Goal: Task Accomplishment & Management: Complete application form

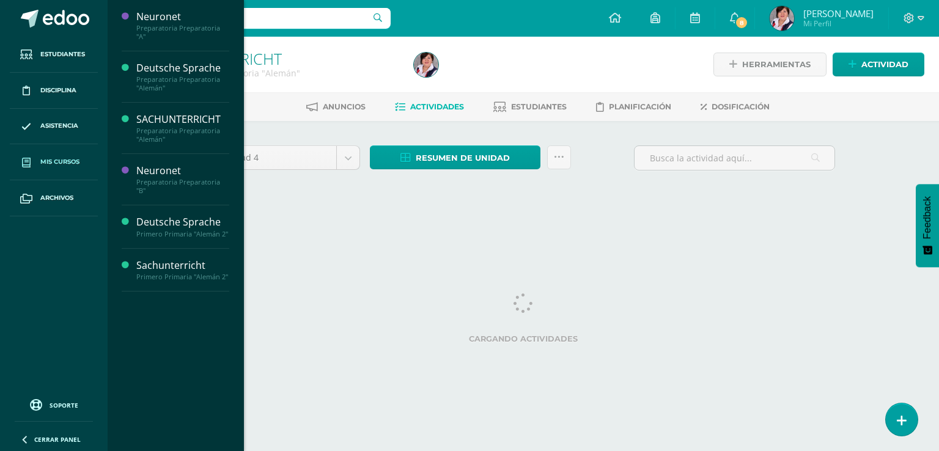
click at [71, 160] on span "Mis cursos" at bounding box center [59, 162] width 39 height 10
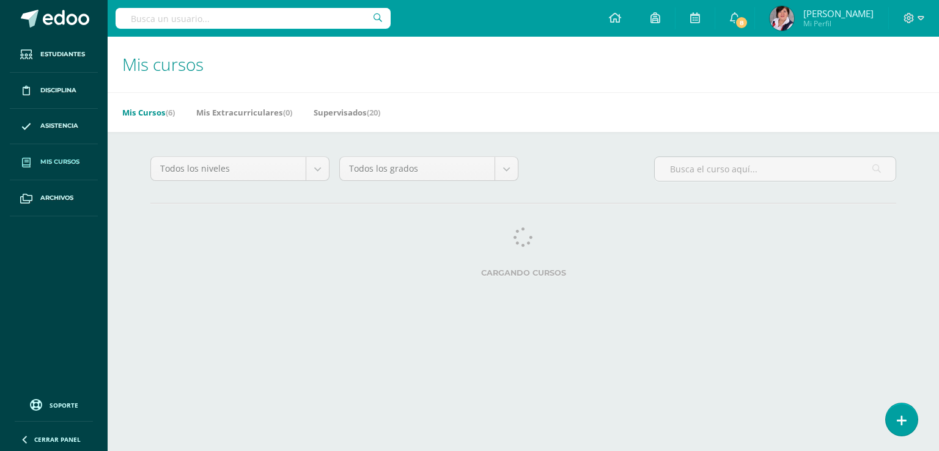
click at [183, 64] on span "Mis cursos" at bounding box center [162, 64] width 81 height 23
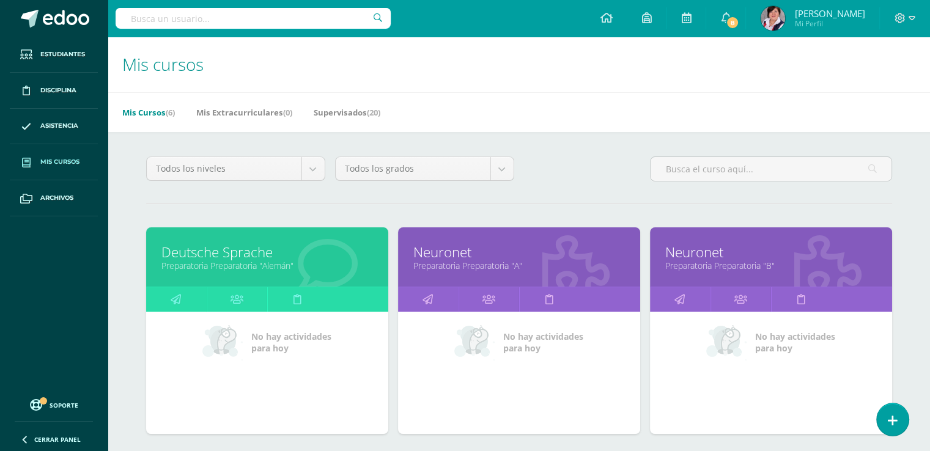
click at [245, 258] on link "Deutsche Sprache" at bounding box center [267, 252] width 212 height 19
click at [255, 304] on link at bounding box center [237, 299] width 61 height 24
click at [292, 342] on span "No hay actividades para hoy" at bounding box center [291, 342] width 80 height 23
click at [249, 243] on link "Deutsche Sprache" at bounding box center [267, 252] width 212 height 19
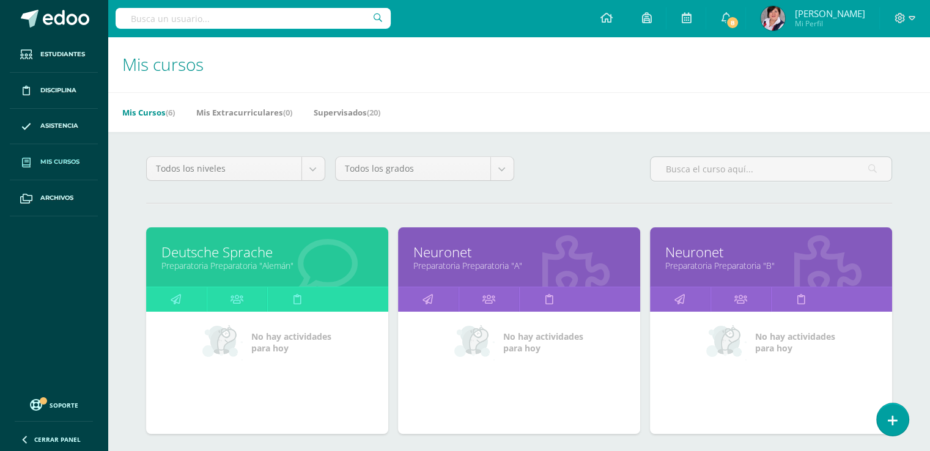
click at [249, 243] on link "Deutsche Sprache" at bounding box center [267, 252] width 212 height 19
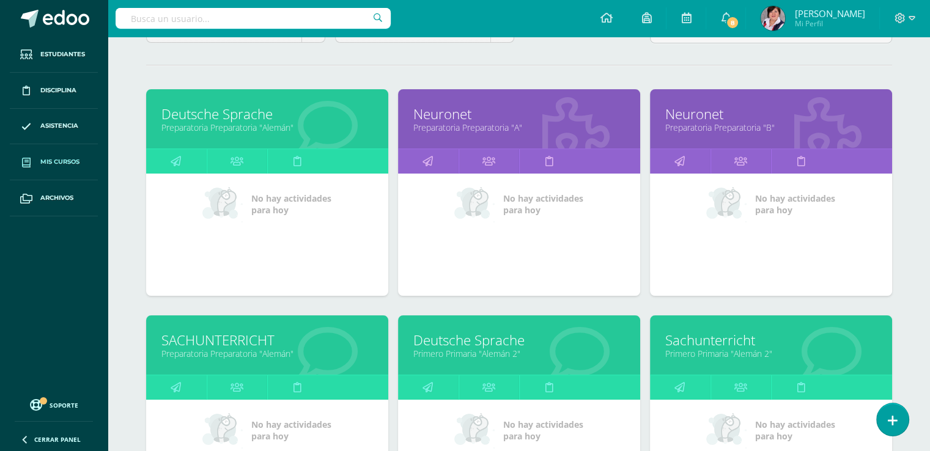
scroll to position [195, 0]
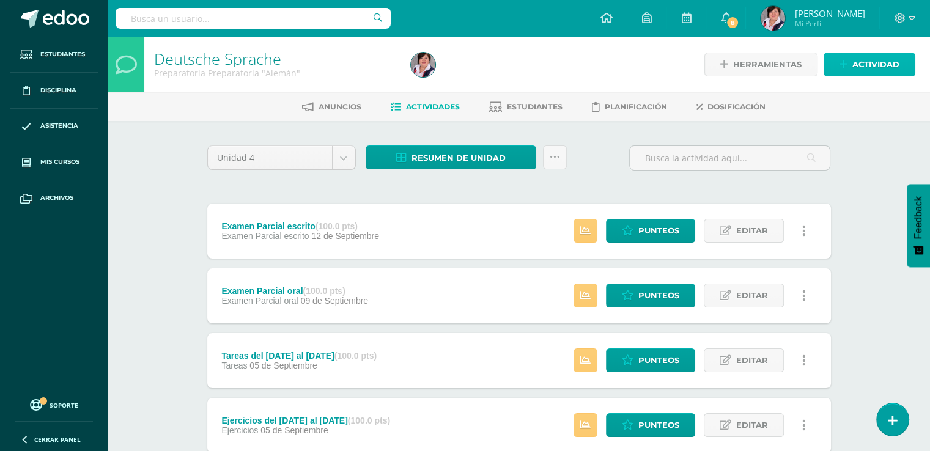
click at [882, 63] on span "Actividad" at bounding box center [875, 64] width 47 height 23
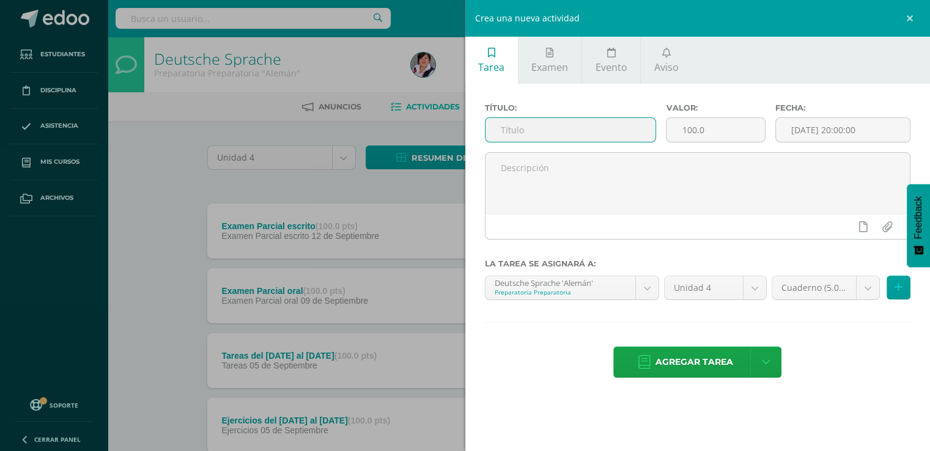
click at [509, 128] on input "text" at bounding box center [570, 130] width 171 height 24
click at [482, 51] on link "Tarea" at bounding box center [491, 60] width 53 height 47
click at [618, 130] on input "Ejercicios del 8 al 12 de septi" at bounding box center [570, 130] width 171 height 24
type input "Ejercicios del [DATE] al [DATE]"
click at [824, 132] on input "[DATE] 20:00:00" at bounding box center [843, 130] width 135 height 24
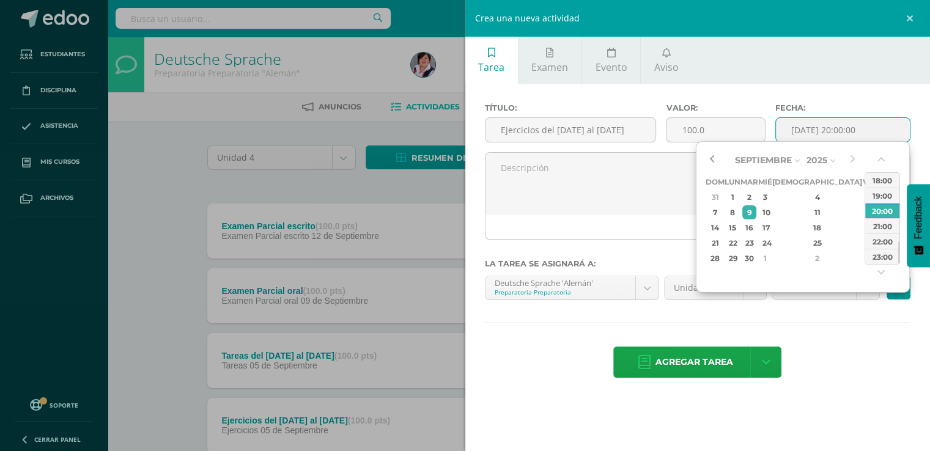
click at [714, 160] on button "button" at bounding box center [712, 160] width 12 height 18
click at [863, 211] on div "12" at bounding box center [868, 212] width 11 height 14
click at [886, 255] on div "23:00" at bounding box center [882, 256] width 34 height 15
type input "2025-09-12 23:00"
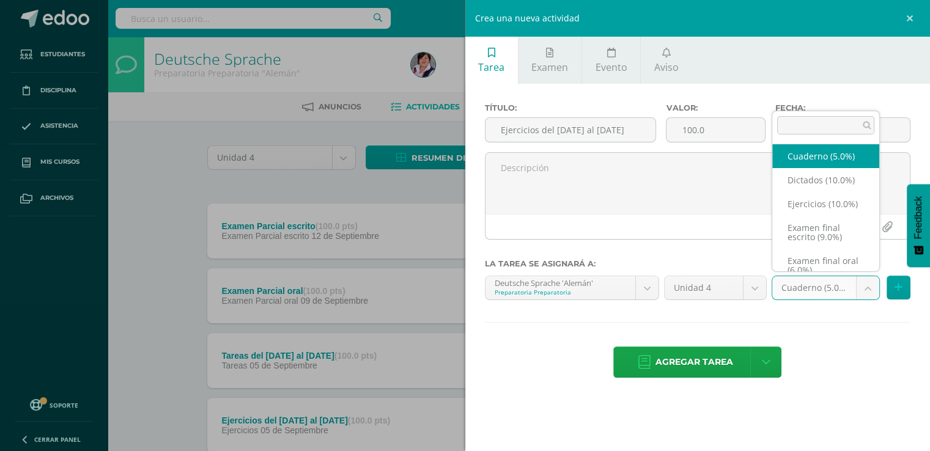
scroll to position [20, 0]
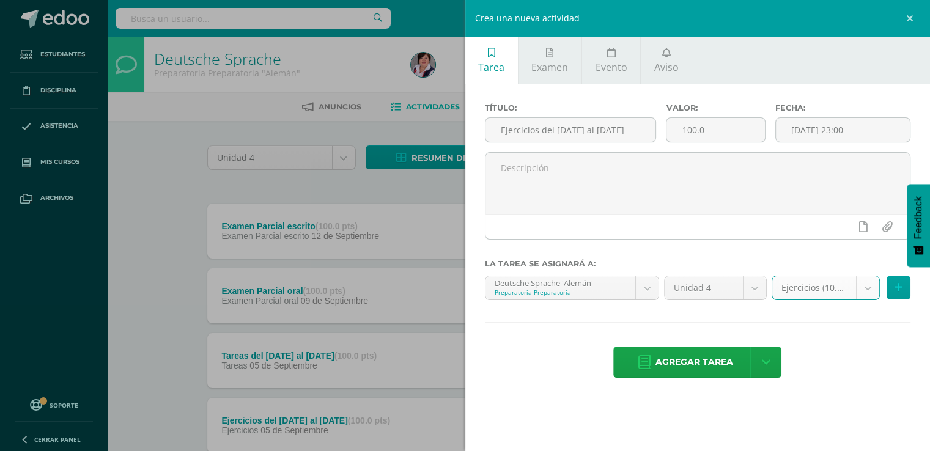
select select "234265"
click at [685, 359] on span "Agregar tarea" at bounding box center [694, 362] width 78 height 30
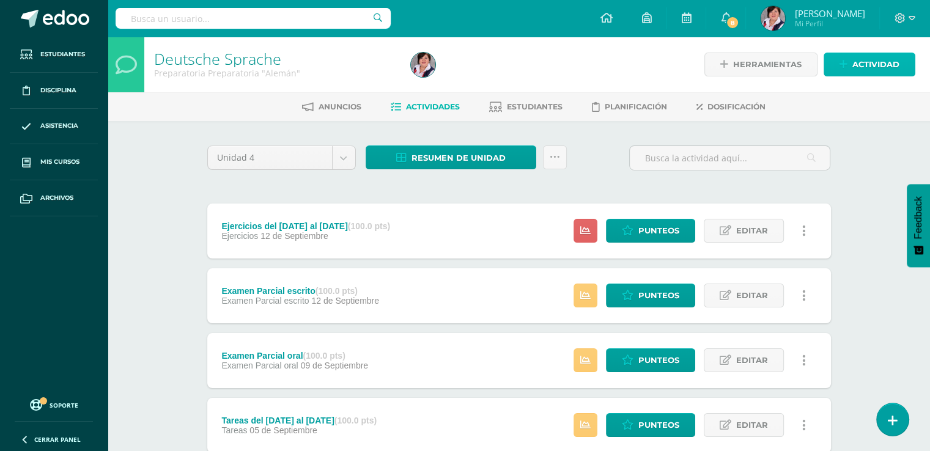
click at [858, 66] on span "Actividad" at bounding box center [875, 64] width 47 height 23
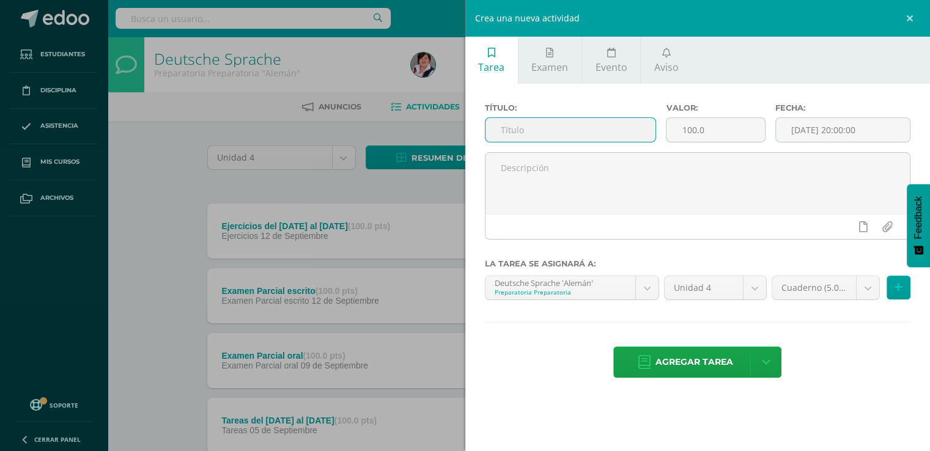
click at [517, 128] on input "text" at bounding box center [570, 130] width 171 height 24
click at [585, 128] on input "Ejercicios del [DATE] al [DATE]" at bounding box center [570, 130] width 171 height 24
click at [499, 130] on input "Ejercicios del [DATE] al [DATE]" at bounding box center [570, 130] width 171 height 24
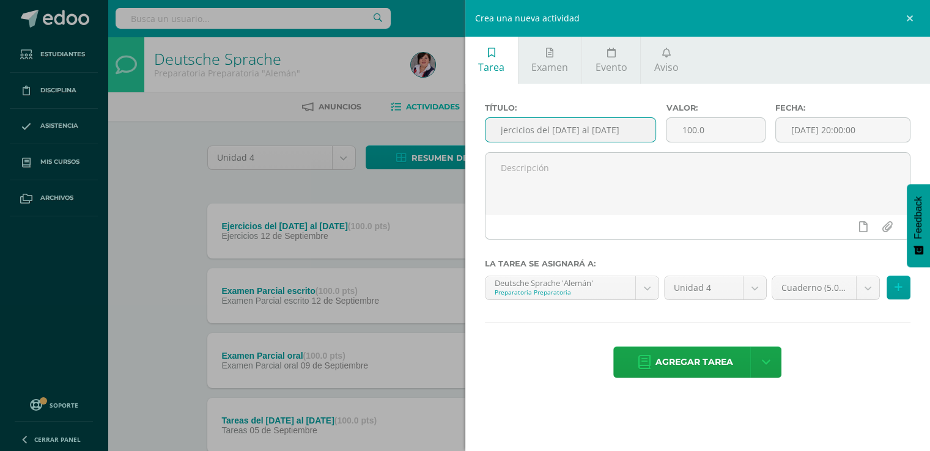
scroll to position [0, 0]
click at [643, 131] on input "Ejercicios del [DATE] al [DATE]" at bounding box center [570, 130] width 171 height 24
click at [643, 130] on input "Ejercicios del [DATE] al [DATE]" at bounding box center [570, 130] width 171 height 24
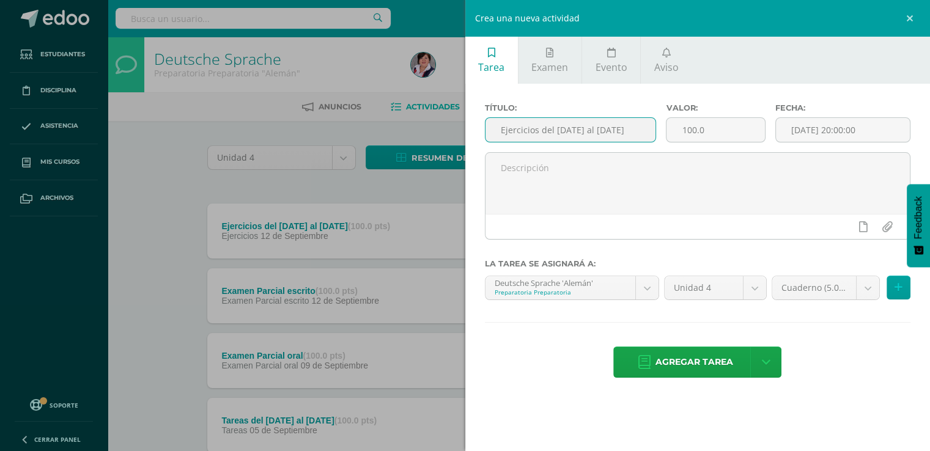
click at [643, 130] on input "Ejercicios del [DATE] al [DATE]" at bounding box center [570, 130] width 171 height 24
type input "Ejercicios del [DATE] al [DATE]"
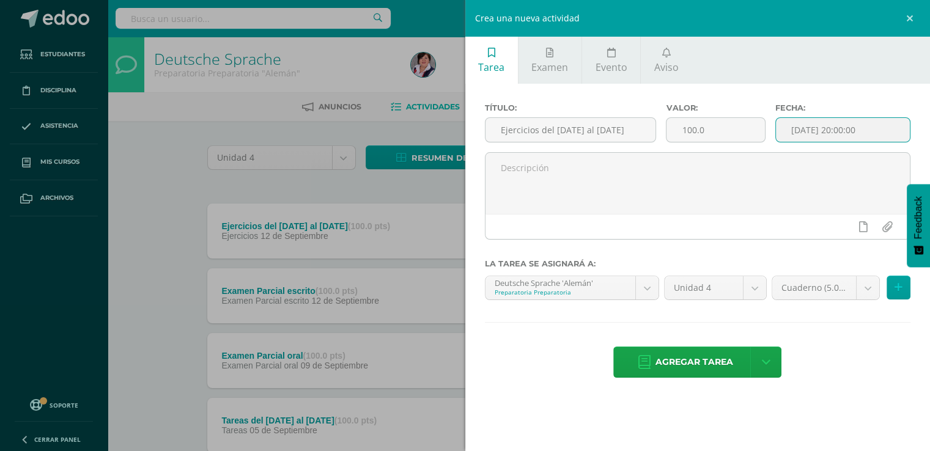
scroll to position [0, 0]
click at [844, 133] on input "[DATE] 20:00:00" at bounding box center [843, 130] width 135 height 24
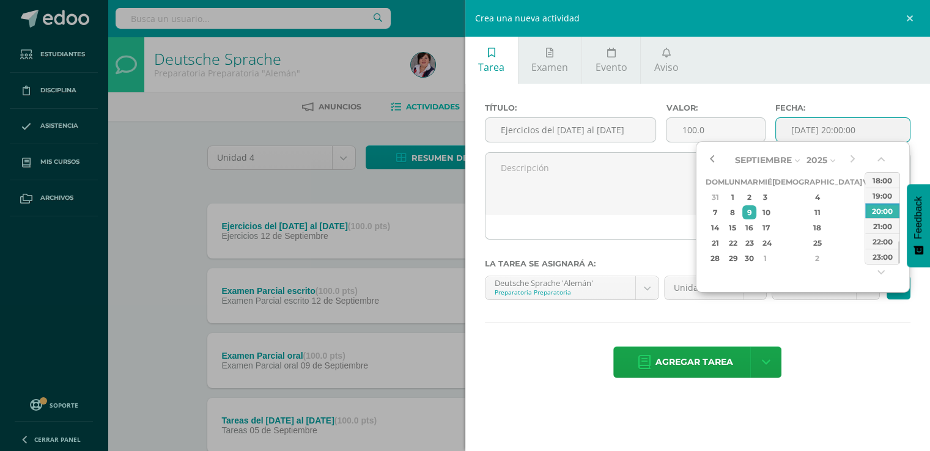
click at [710, 158] on button "button" at bounding box center [712, 160] width 12 height 18
click at [863, 244] on div "26" at bounding box center [868, 243] width 11 height 14
click at [883, 252] on div "23:00" at bounding box center [882, 256] width 34 height 15
type input "2025-09-26 23:00"
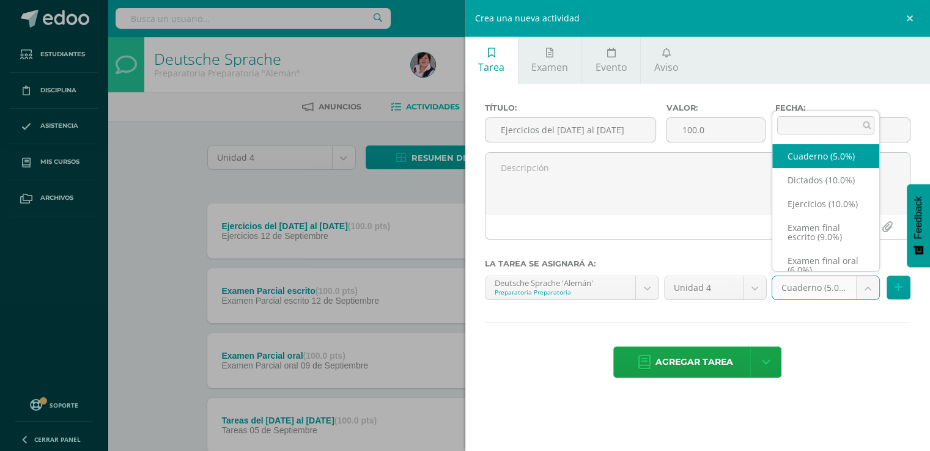
click at [868, 287] on body "Tarea asignada exitosamente Estudiantes Disciplina Asistencia Mis cursos Archiv…" at bounding box center [465, 459] width 930 height 919
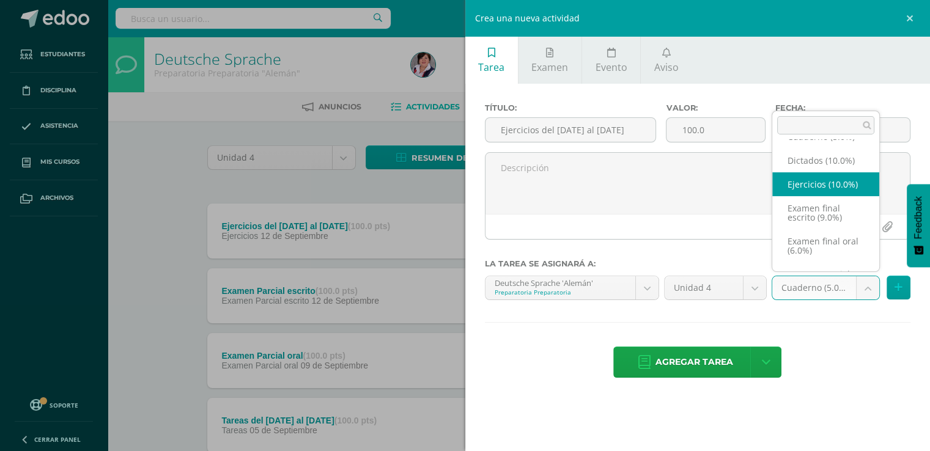
select select "234265"
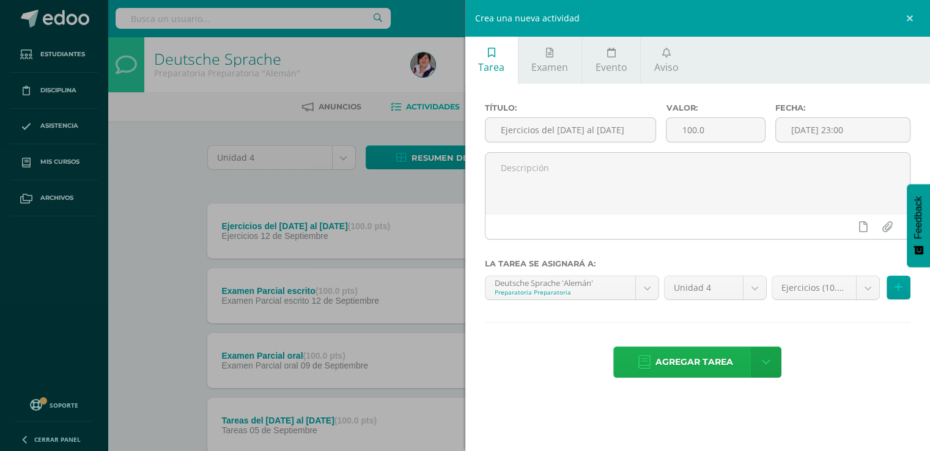
click at [697, 361] on span "Agregar tarea" at bounding box center [694, 362] width 78 height 30
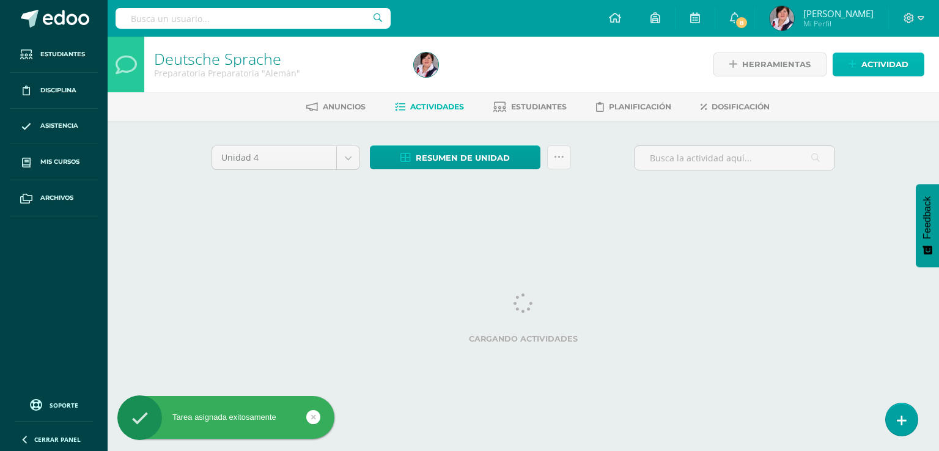
click at [883, 66] on span "Actividad" at bounding box center [884, 64] width 47 height 23
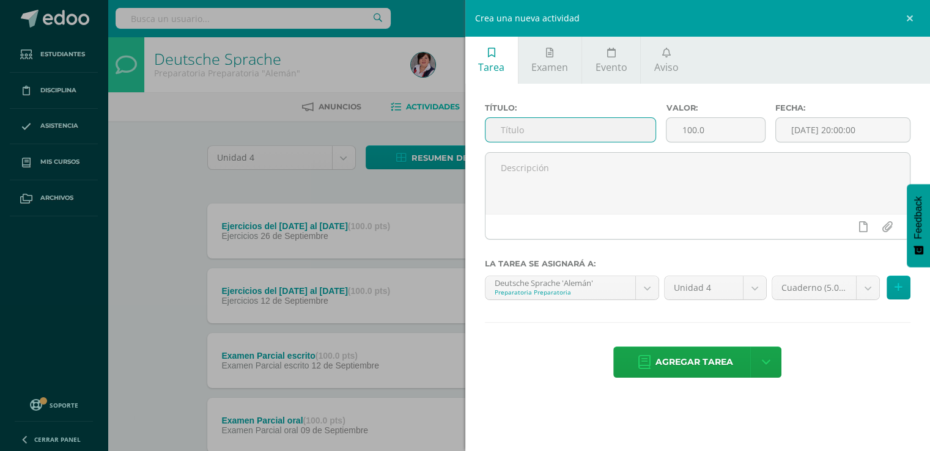
click at [514, 127] on input "text" at bounding box center [570, 130] width 171 height 24
type input "Ejercicios semana del [DATE] al [DATE]"
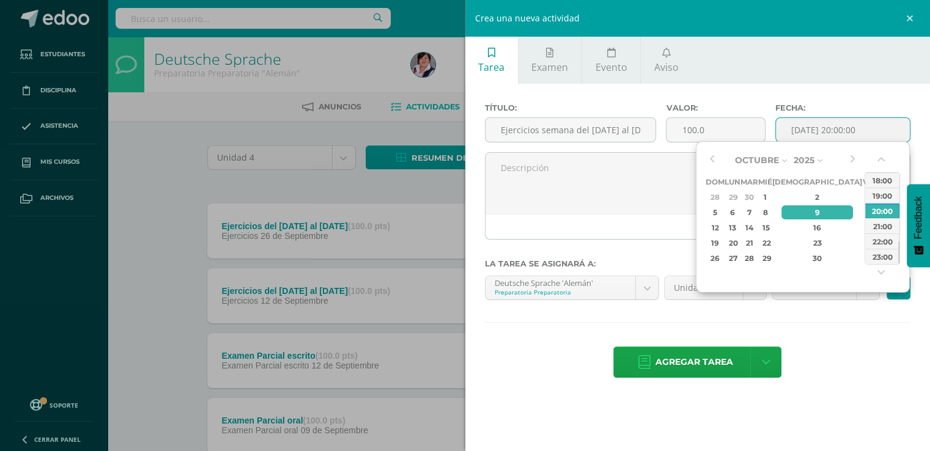
click at [825, 128] on input "[DATE] 20:00:00" at bounding box center [843, 130] width 135 height 24
click at [863, 196] on div "3" at bounding box center [868, 197] width 11 height 14
click at [883, 256] on div "23:00" at bounding box center [882, 256] width 34 height 15
type input "2025-10-03 23:00"
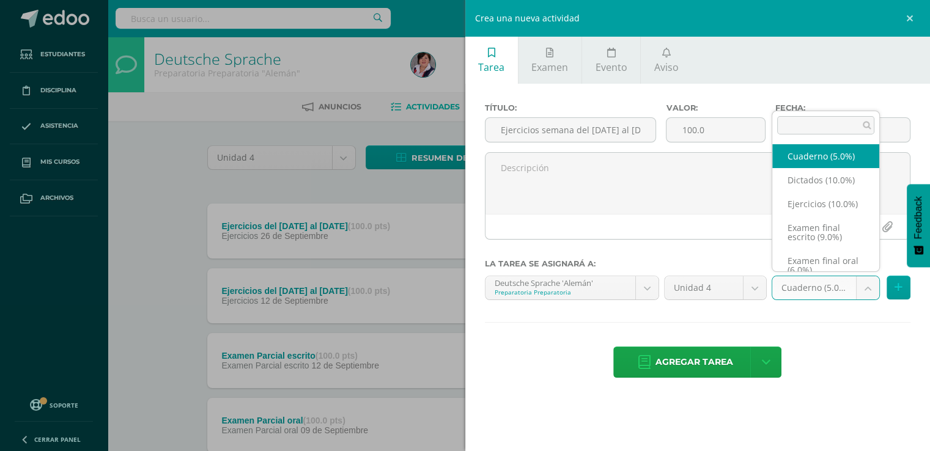
click at [871, 289] on body "Tarea asignada exitosamente Estudiantes Disciplina Asistencia Mis cursos Archiv…" at bounding box center [465, 459] width 930 height 919
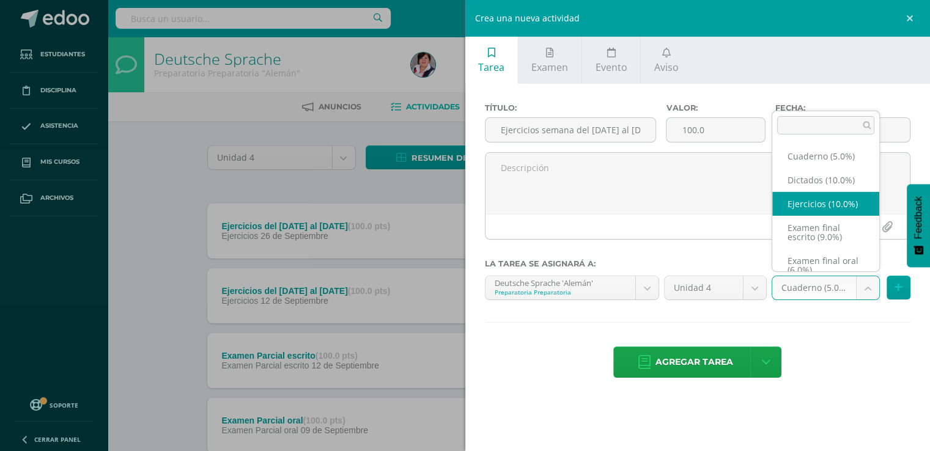
select select "234265"
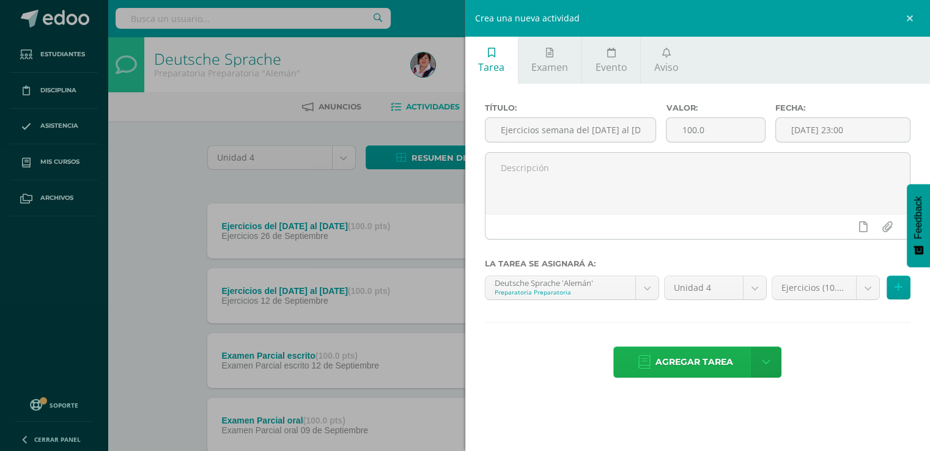
click at [696, 359] on span "Agregar tarea" at bounding box center [694, 362] width 78 height 30
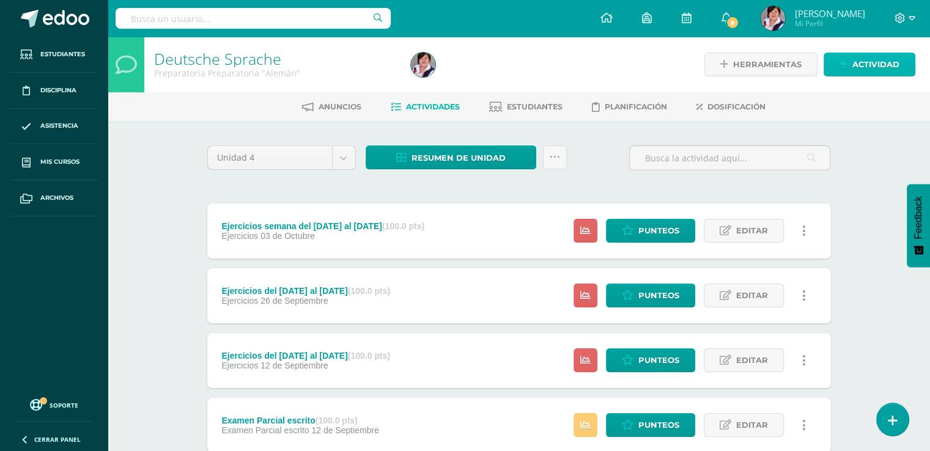
click at [877, 62] on span "Actividad" at bounding box center [875, 64] width 47 height 23
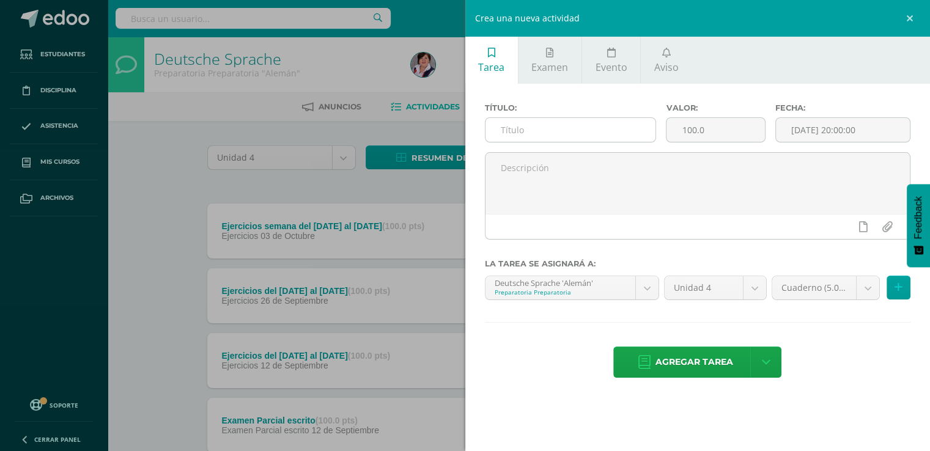
click at [523, 131] on input "text" at bounding box center [570, 130] width 171 height 24
type input "Tarea del 22 al 26 de septiembre"
click at [802, 131] on input "[DATE] 20:00:00" at bounding box center [843, 130] width 135 height 24
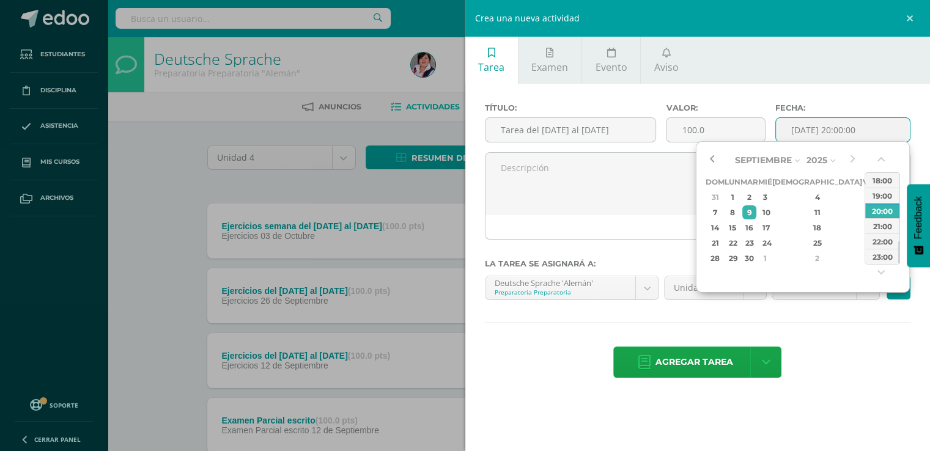
click at [712, 160] on button "button" at bounding box center [712, 160] width 12 height 18
click at [863, 243] on div "26" at bounding box center [868, 243] width 11 height 14
click at [888, 259] on div "23:00" at bounding box center [882, 256] width 34 height 15
type input "2025-09-26 23:00"
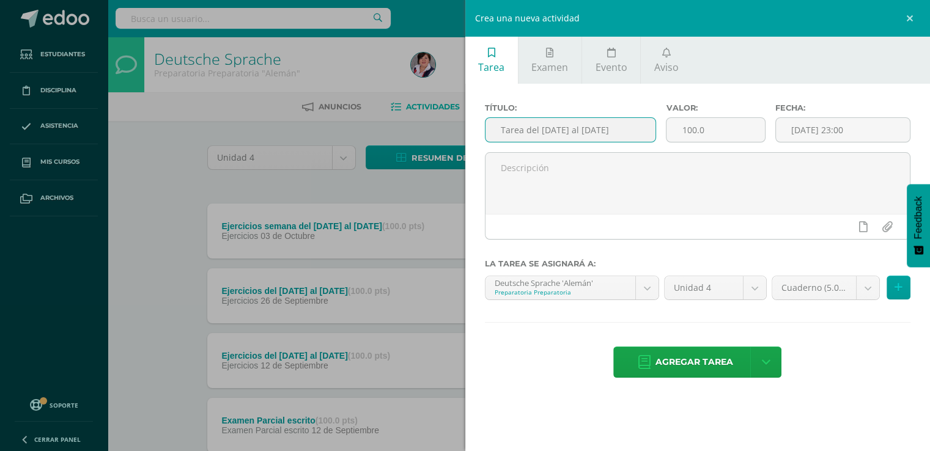
click at [523, 132] on input "Tarea del 22 al 26 de septiembre" at bounding box center [570, 130] width 171 height 24
type input "Tareas del 22 al 26 de septiembre"
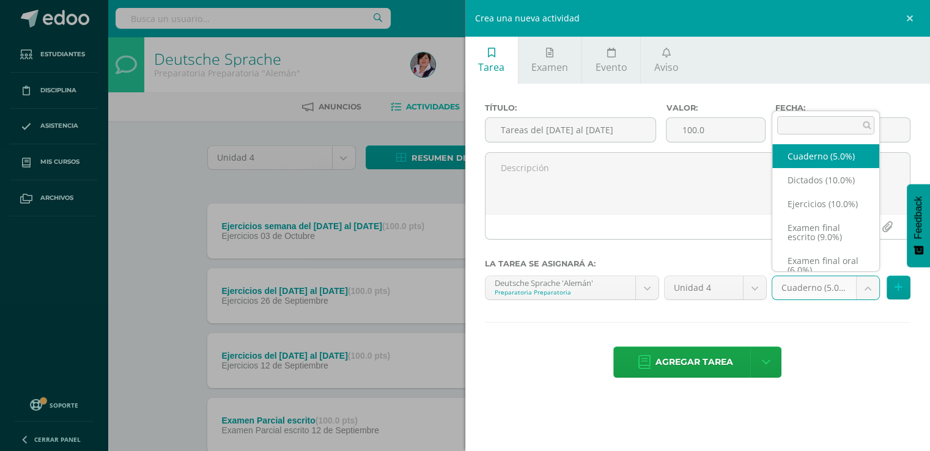
click at [871, 289] on body "Tarea asignada exitosamente Estudiantes Disciplina Asistencia Mis cursos Archiv…" at bounding box center [465, 459] width 930 height 919
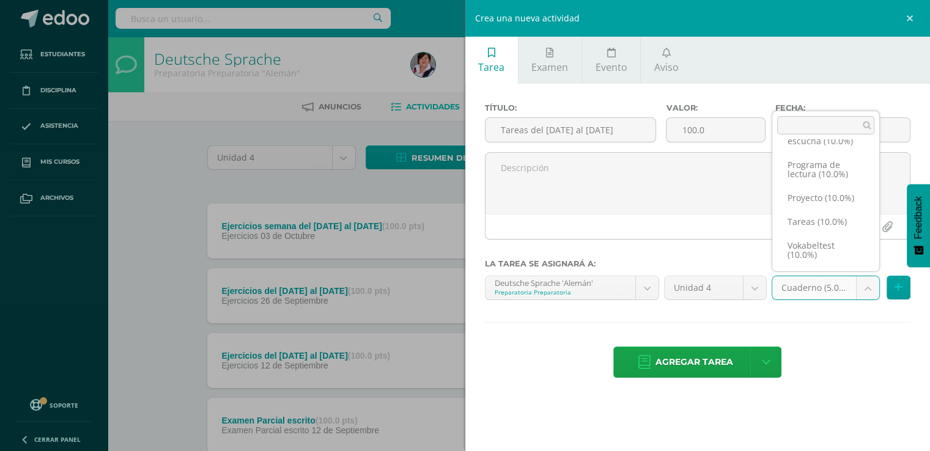
scroll to position [237, 0]
select select "234264"
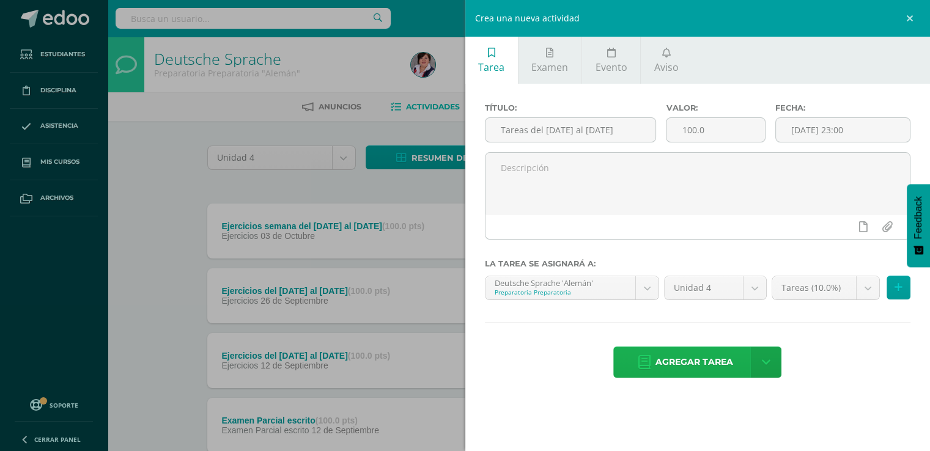
click at [682, 359] on span "Agregar tarea" at bounding box center [694, 362] width 78 height 30
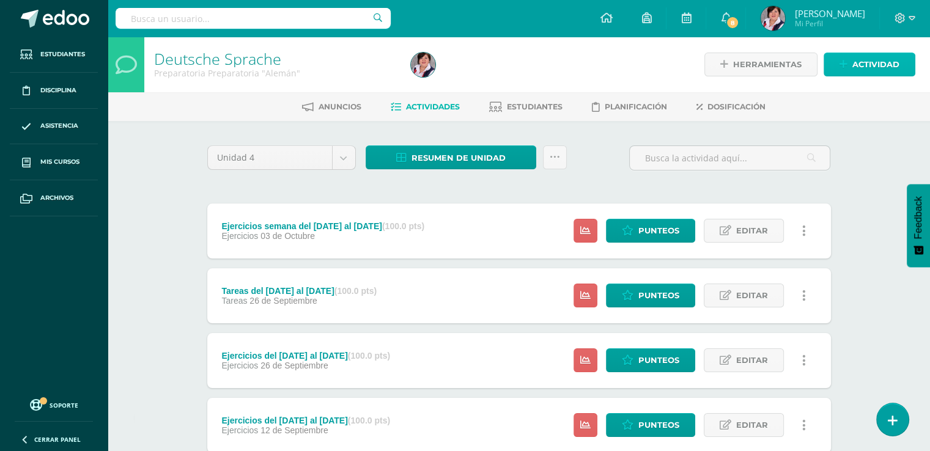
click at [872, 61] on span "Actividad" at bounding box center [875, 64] width 47 height 23
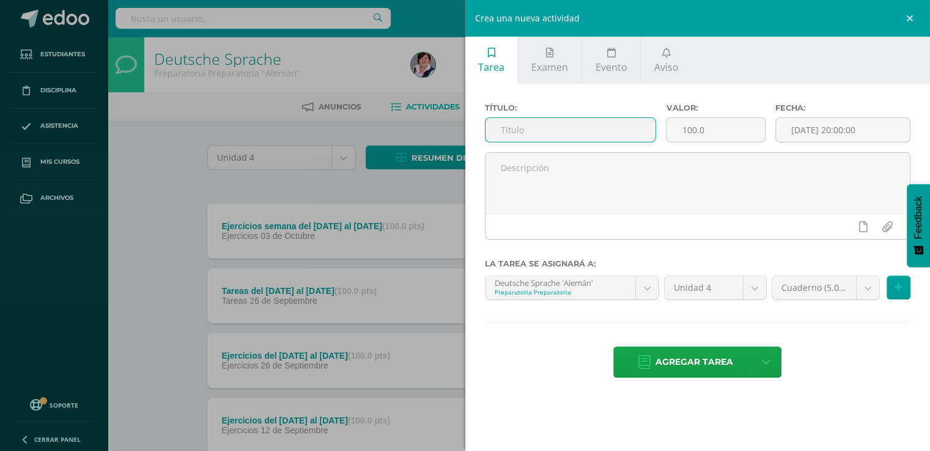
click at [512, 130] on input "text" at bounding box center [570, 130] width 171 height 24
type input "Tareas semana del 29 al 3 de octubre"
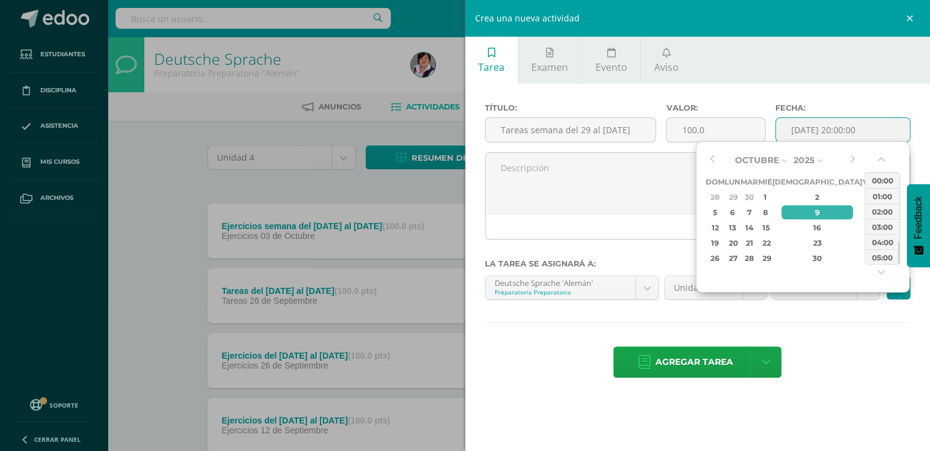
click at [808, 130] on input "[DATE] 20:00:00" at bounding box center [843, 130] width 135 height 24
type input "2025-10-09 20:00"
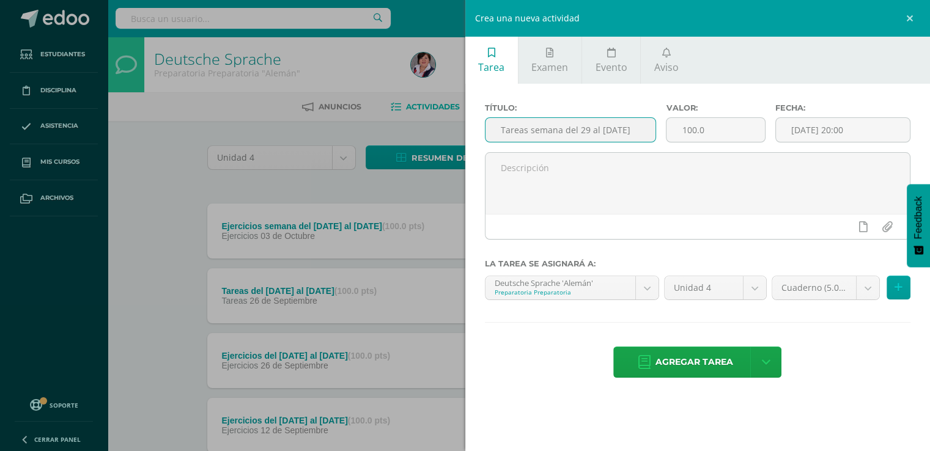
click at [588, 130] on input "Tareas semana del 29 al 3 de octubre" at bounding box center [570, 130] width 171 height 24
click at [648, 128] on input "Tareas semana del [DATE] al [DATE]" at bounding box center [570, 130] width 171 height 24
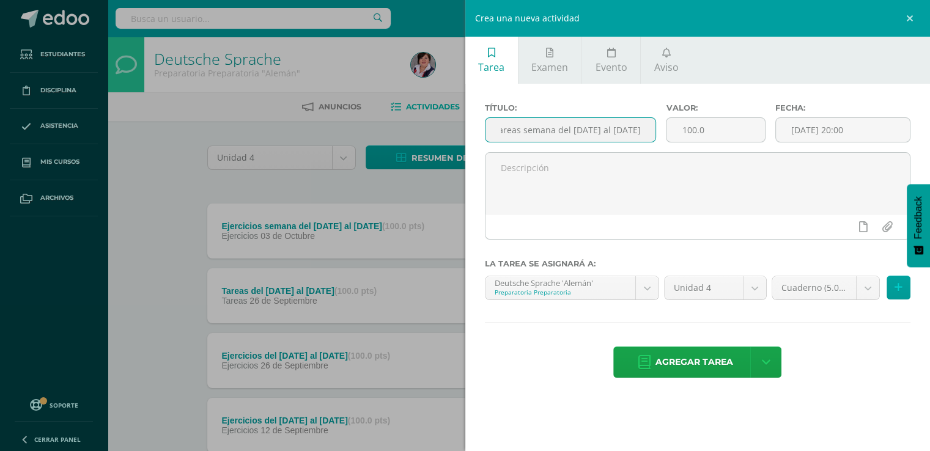
click at [648, 128] on input "Tareas semana del [DATE] al [DATE]" at bounding box center [570, 130] width 171 height 24
type input "Tareas semana del [DATE] al [DATE]"
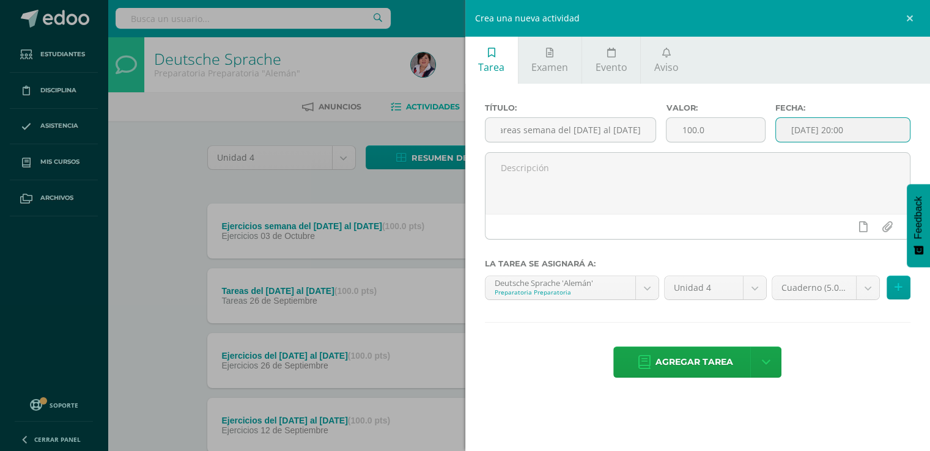
scroll to position [0, 0]
click at [833, 127] on input "2025-10-09 20:00" at bounding box center [843, 130] width 135 height 24
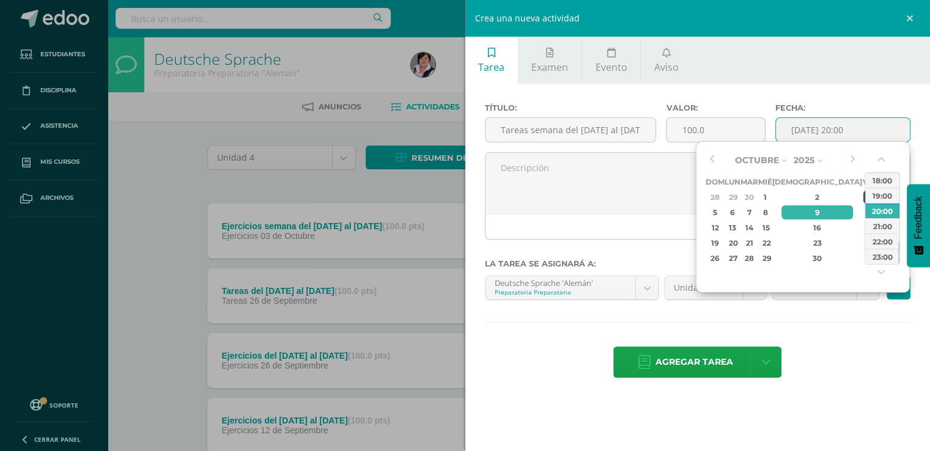
click at [863, 198] on div "3" at bounding box center [868, 197] width 11 height 14
click at [883, 255] on div "23:00" at bounding box center [882, 256] width 34 height 15
type input "2025-10-03 23:00"
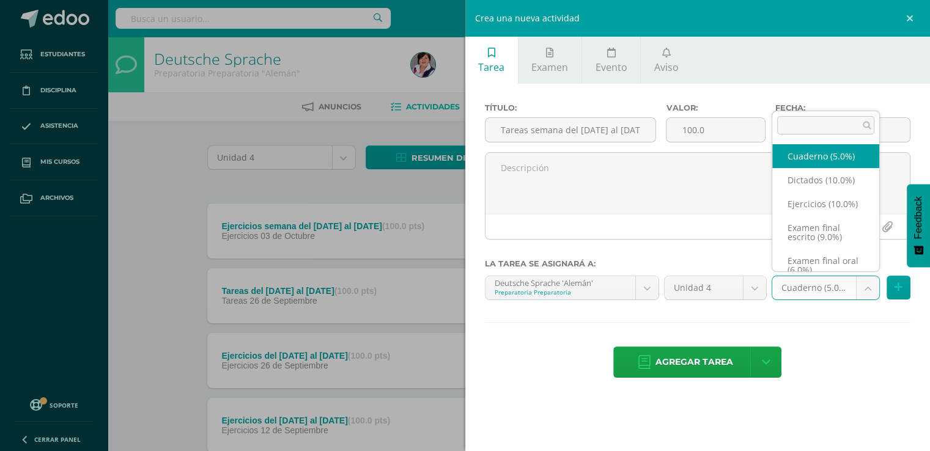
click at [868, 287] on body "Tarea asignada exitosamente Estudiantes Disciplina Asistencia Mis cursos Archiv…" at bounding box center [465, 459] width 930 height 919
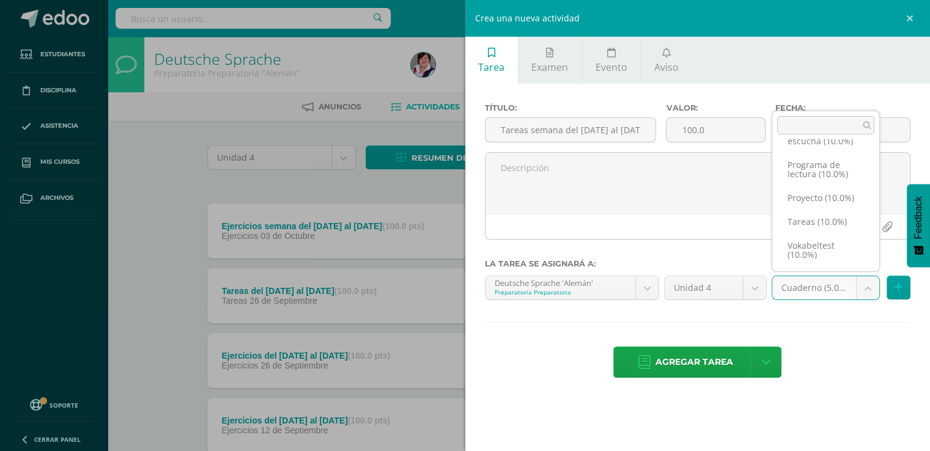
scroll to position [237, 0]
select select "234264"
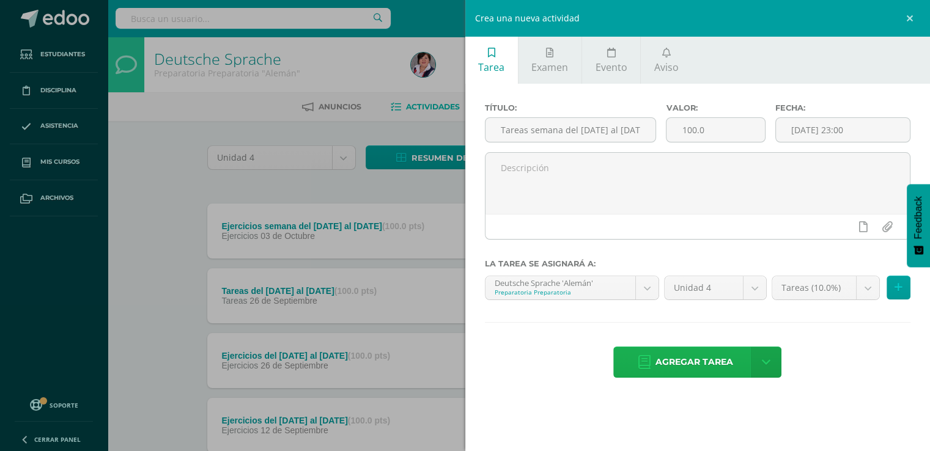
click at [691, 360] on span "Agregar tarea" at bounding box center [694, 362] width 78 height 30
